Goal: Task Accomplishment & Management: Complete application form

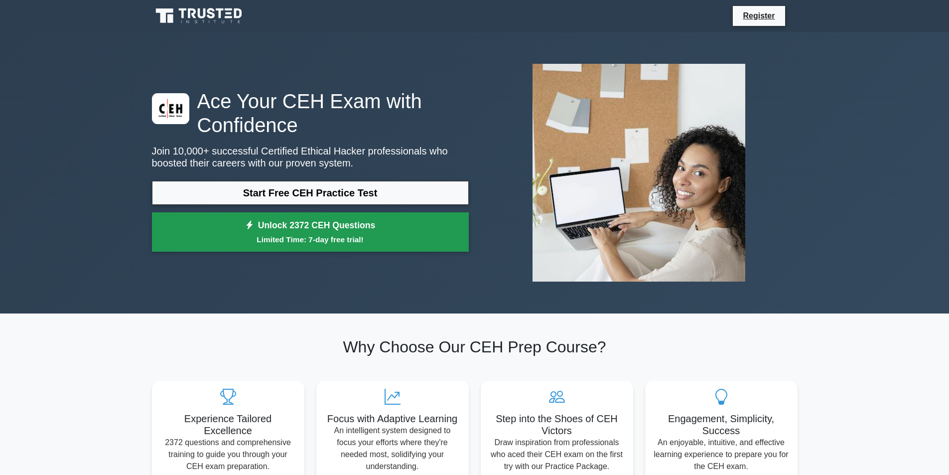
click at [360, 220] on link "Unlock 2372 CEH Questions Limited Time: 7-day free trial!" at bounding box center [310, 232] width 317 height 40
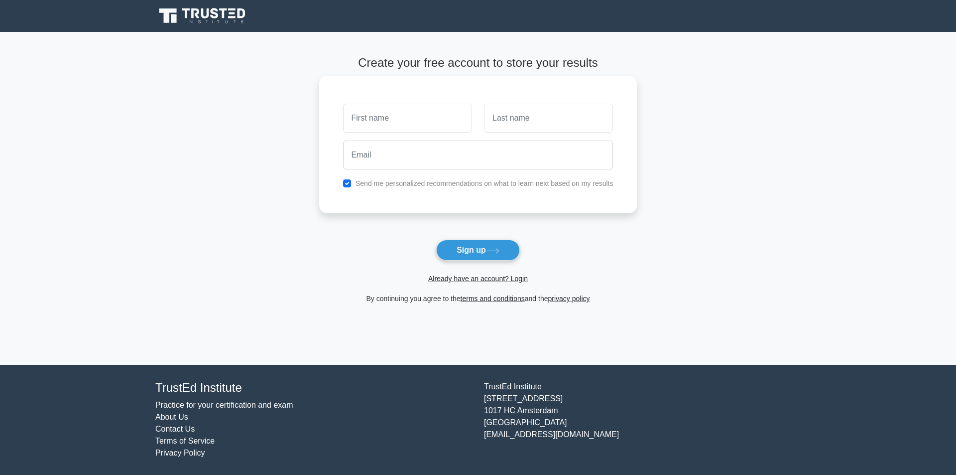
click at [394, 114] on input "text" at bounding box center [407, 118] width 129 height 29
type input "Ignác"
type input "Varga"
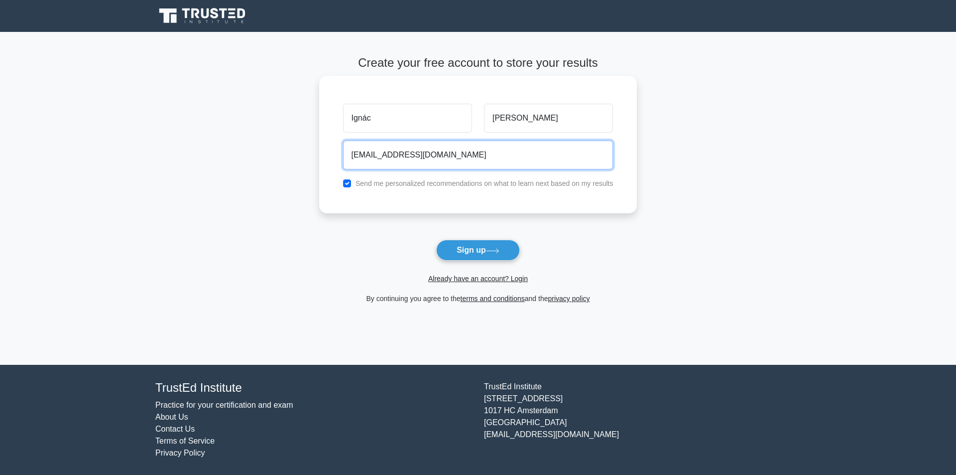
type input "igitheiguana@gmail.com"
click at [355, 118] on input "Ignác" at bounding box center [407, 118] width 129 height 29
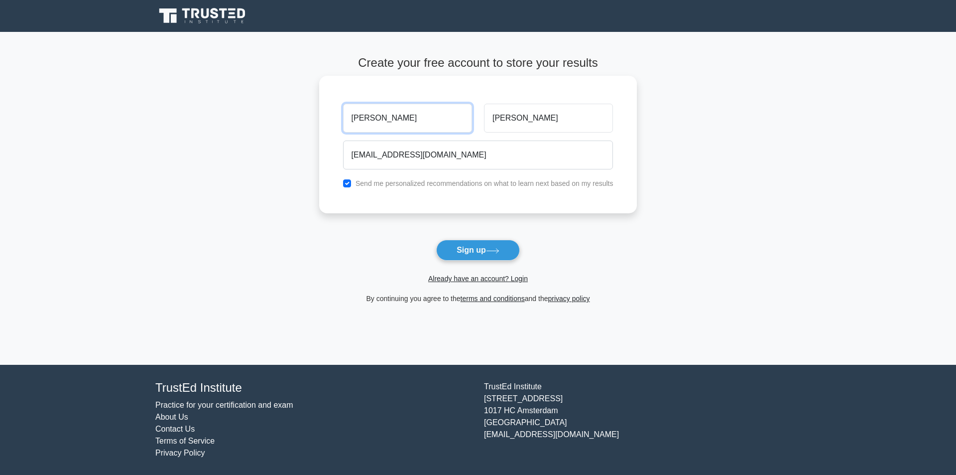
type input "[PERSON_NAME]"
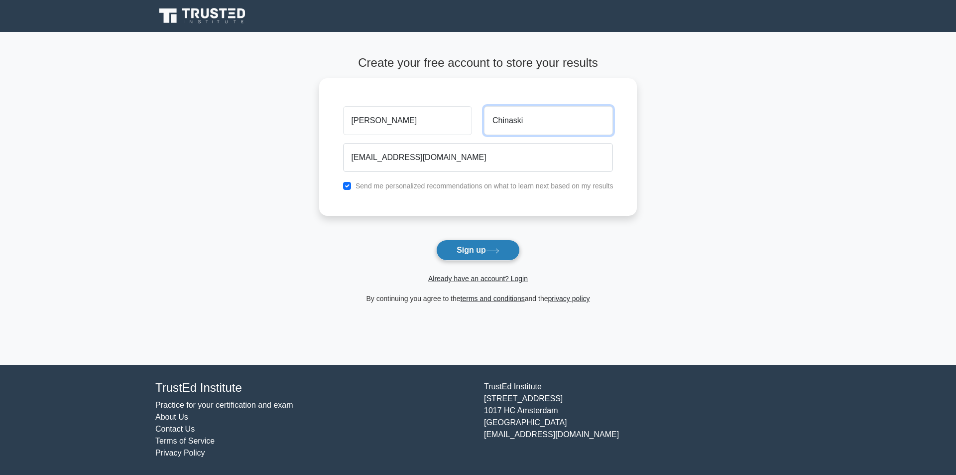
type input "Chinaski"
drag, startPoint x: 479, startPoint y: 254, endPoint x: 762, endPoint y: 231, distance: 284.8
click at [762, 231] on main "Create your free account to store your results Henry Chinaski igitheiguana@gmai…" at bounding box center [478, 198] width 956 height 333
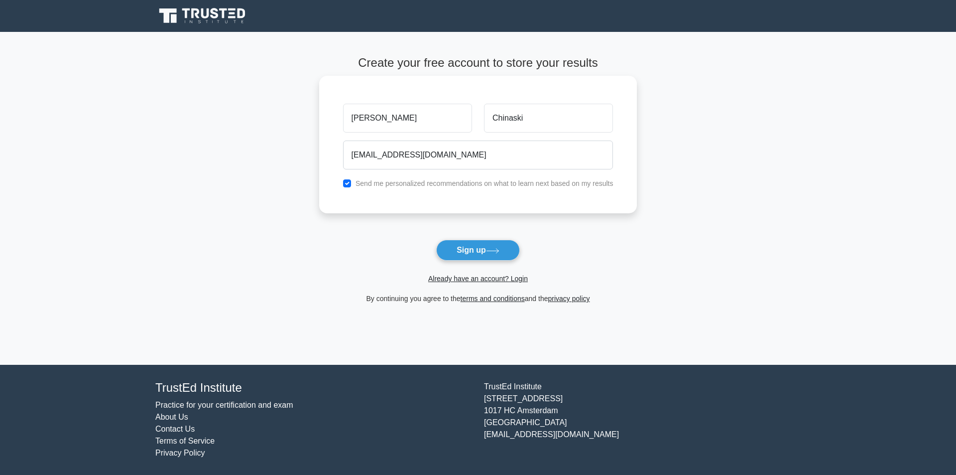
click at [391, 184] on label "Send me personalized recommendations on what to learn next based on my results" at bounding box center [485, 183] width 258 height 8
click at [471, 248] on button "Sign up" at bounding box center [478, 250] width 84 height 21
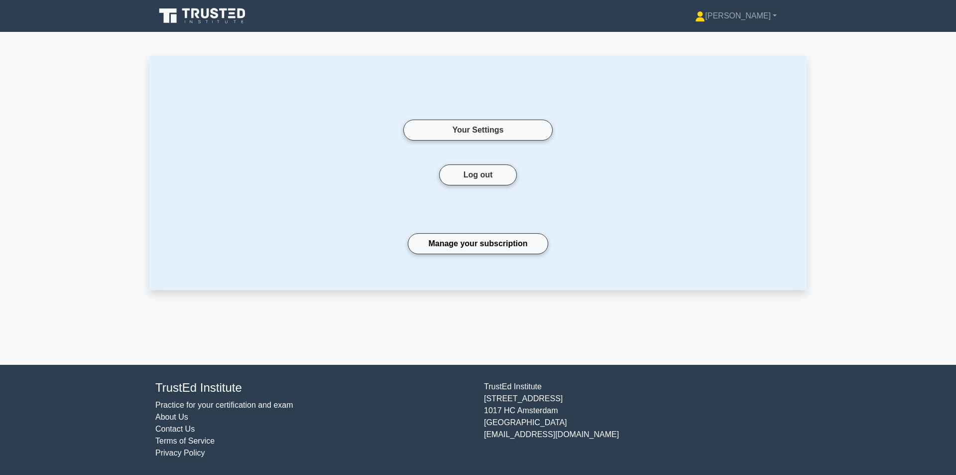
click at [881, 176] on main "Your Settings Log out Manage your subscription" at bounding box center [478, 198] width 956 height 333
click at [494, 242] on link "Manage your subscription" at bounding box center [478, 243] width 140 height 21
click at [751, 9] on link "[PERSON_NAME]" at bounding box center [735, 16] width 129 height 20
click at [189, 10] on icon at bounding box center [186, 13] width 8 height 10
